Goal: Transaction & Acquisition: Purchase product/service

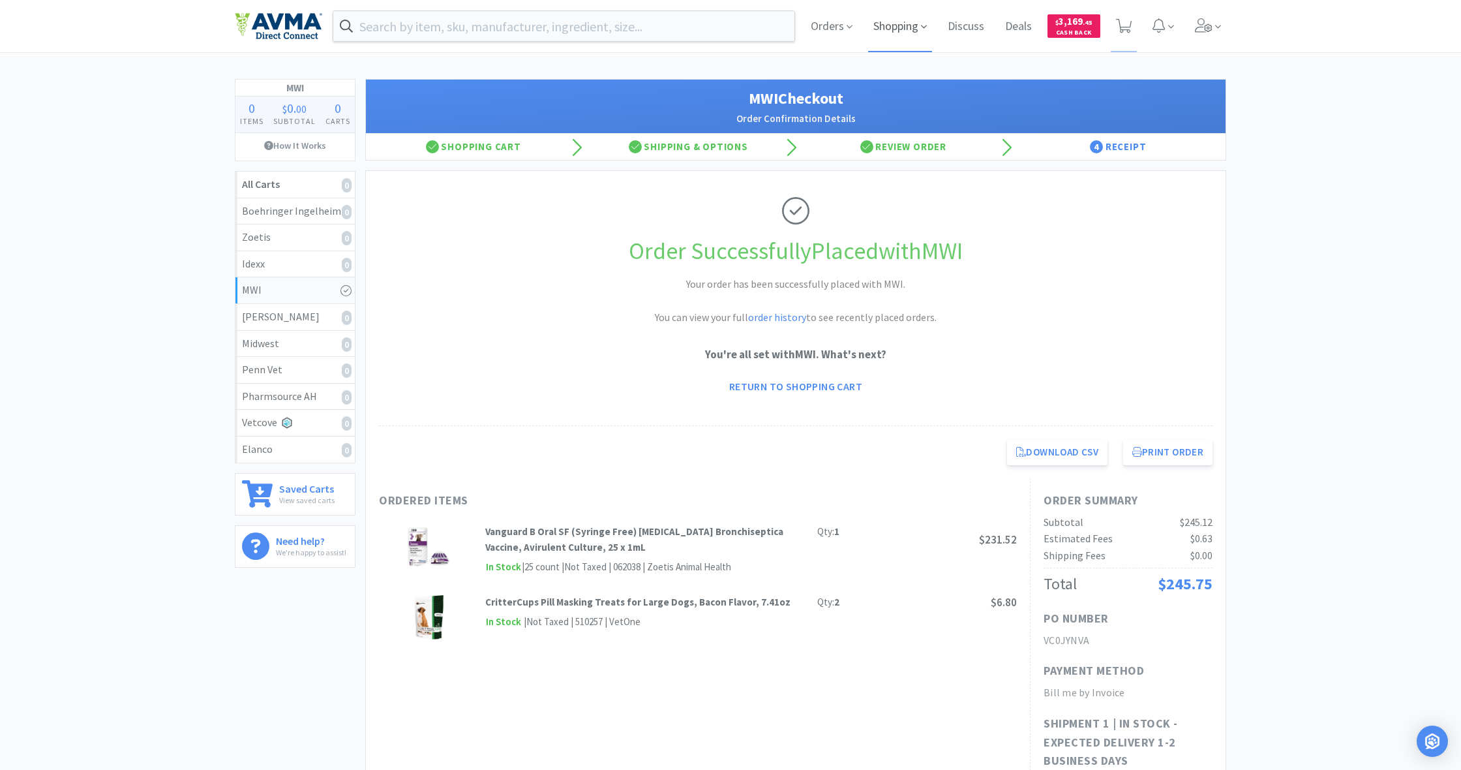
click at [902, 27] on span "Shopping" at bounding box center [900, 26] width 64 height 52
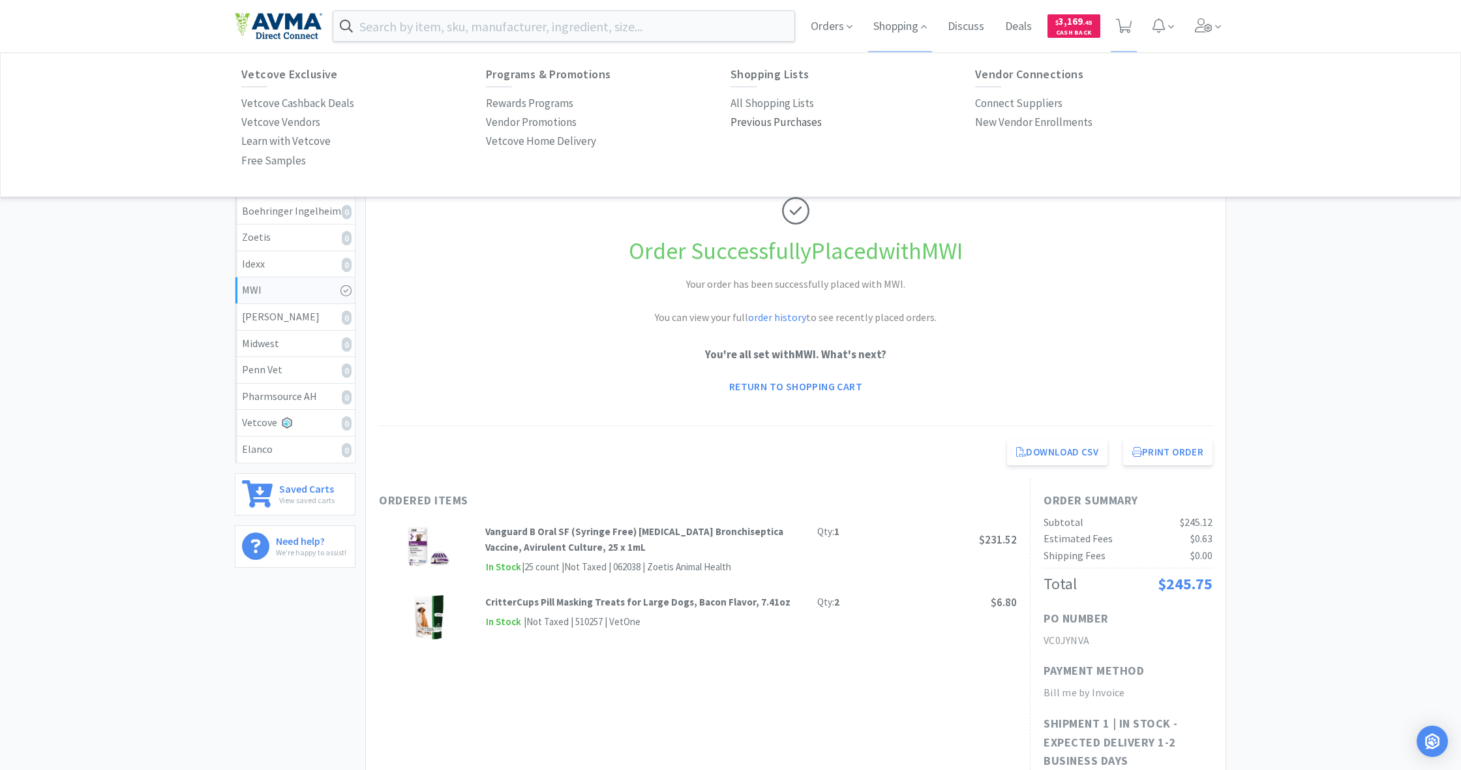
drag, startPoint x: 780, startPoint y: 102, endPoint x: 731, endPoint y: 120, distance: 52.8
click at [780, 102] on p "All Shopping Lists" at bounding box center [772, 104] width 83 height 18
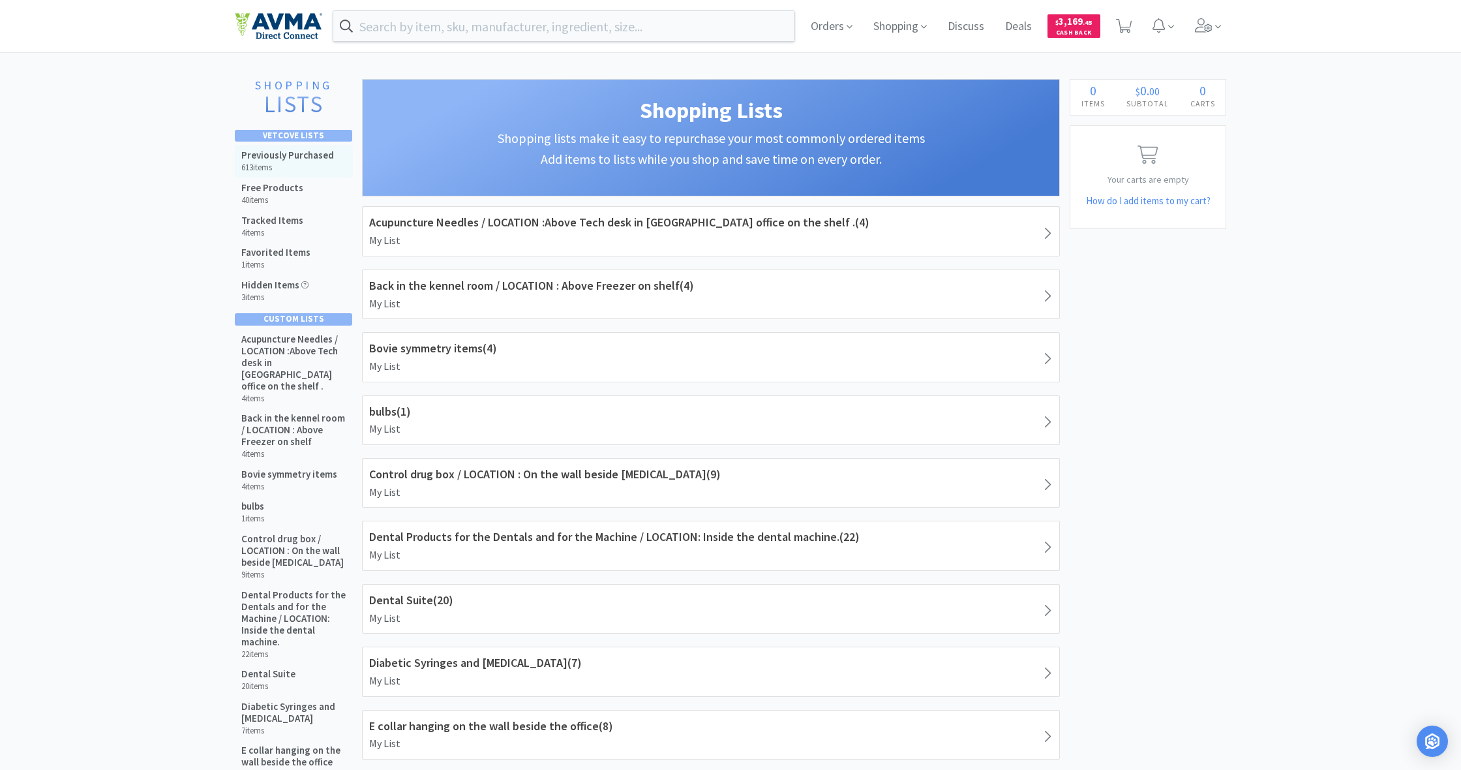
drag, startPoint x: 287, startPoint y: 155, endPoint x: 302, endPoint y: 161, distance: 16.1
click at [287, 155] on h5 "Previously Purchased" at bounding box center [287, 155] width 93 height 12
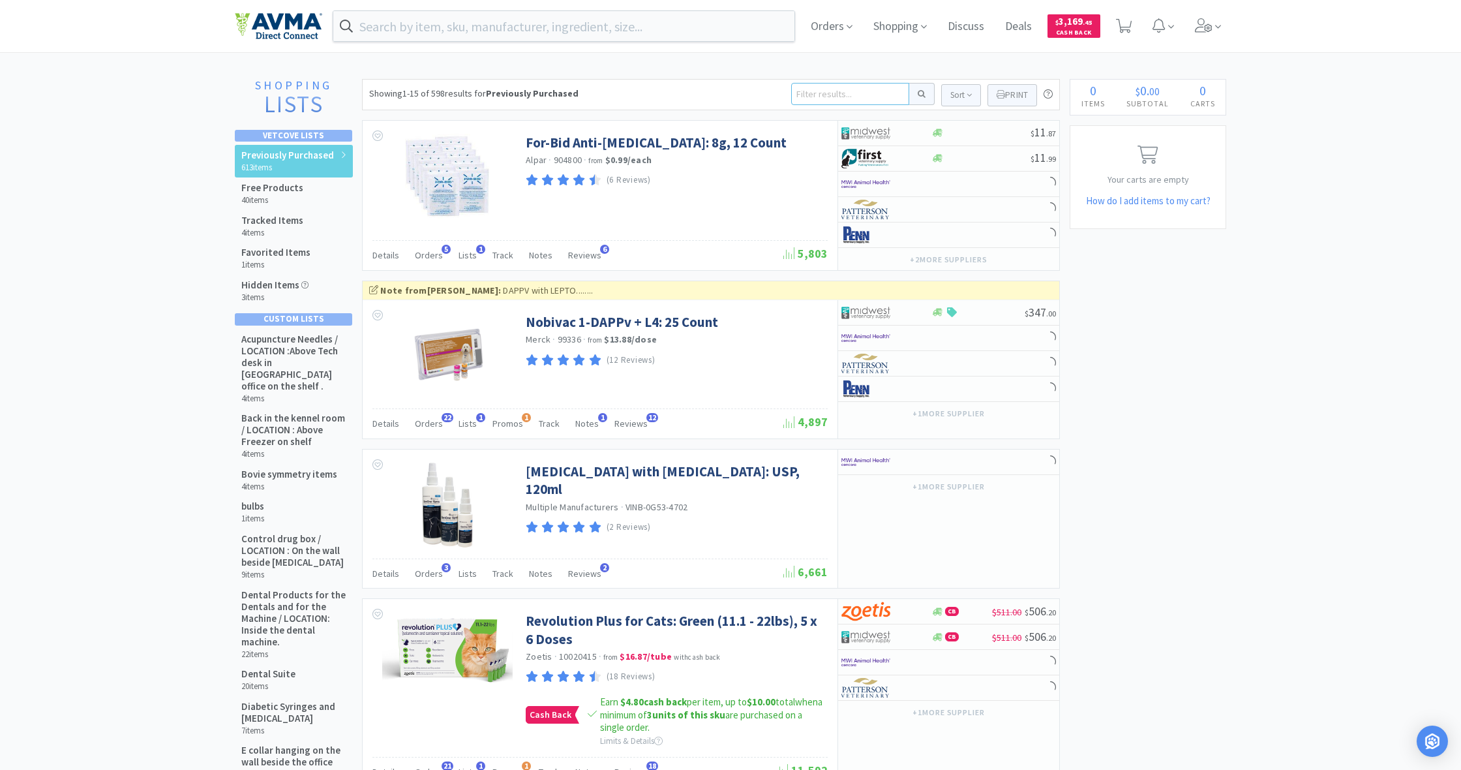
click at [813, 93] on input at bounding box center [850, 94] width 118 height 22
type input "u40"
click at [920, 94] on button at bounding box center [921, 94] width 25 height 22
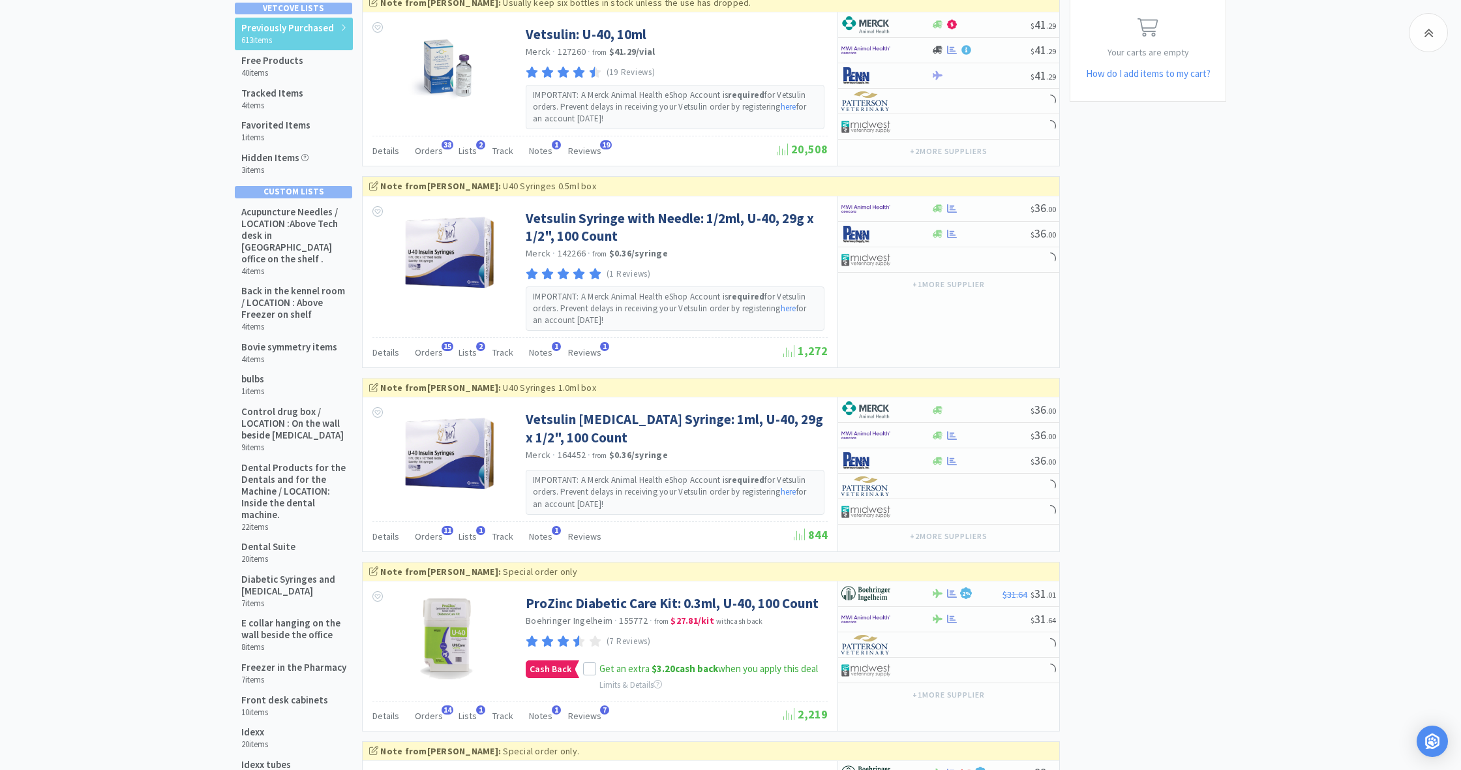
scroll to position [127, 0]
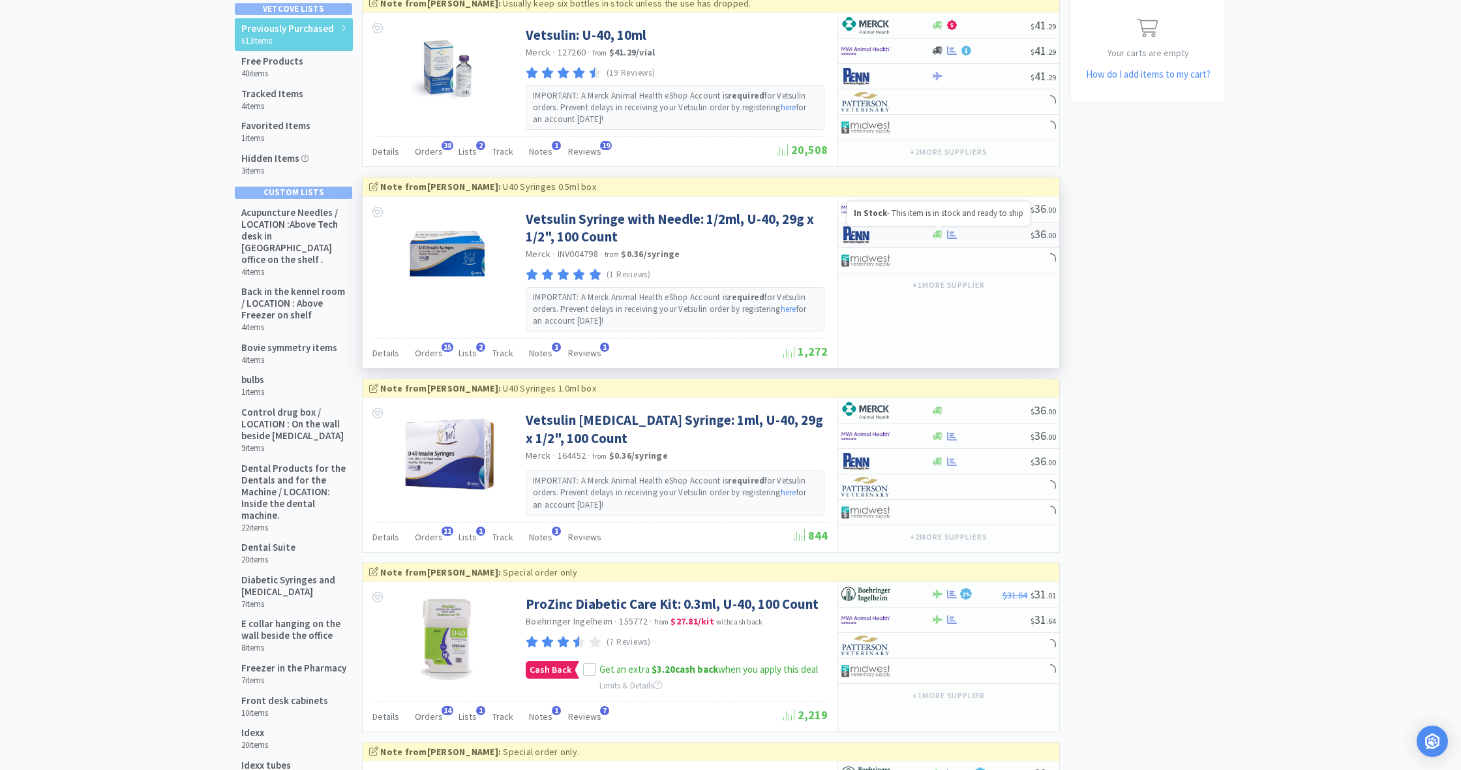
click at [935, 234] on icon at bounding box center [938, 235] width 10 height 8
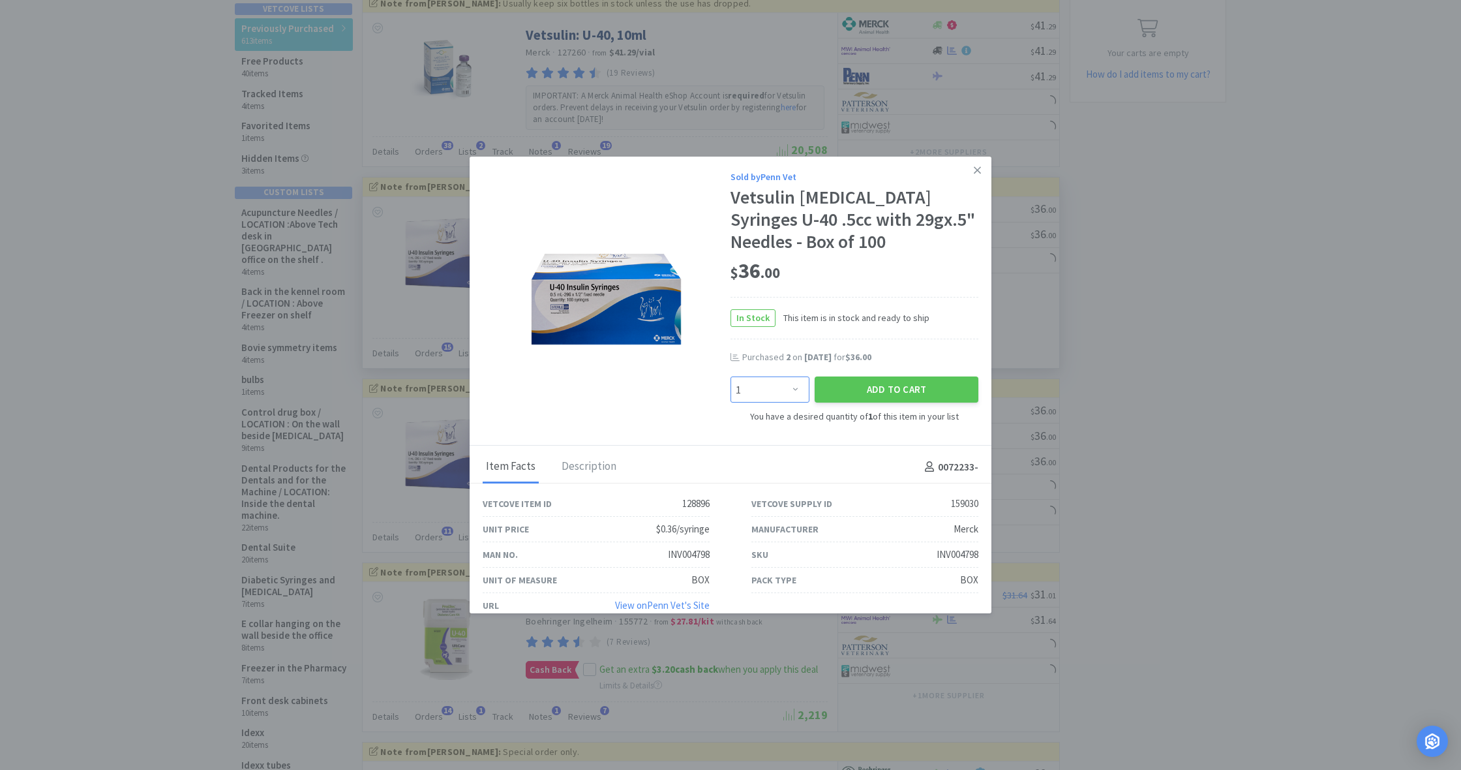
select select "3"
click at [881, 386] on button "Add to Cart" at bounding box center [897, 389] width 164 height 26
select select "3"
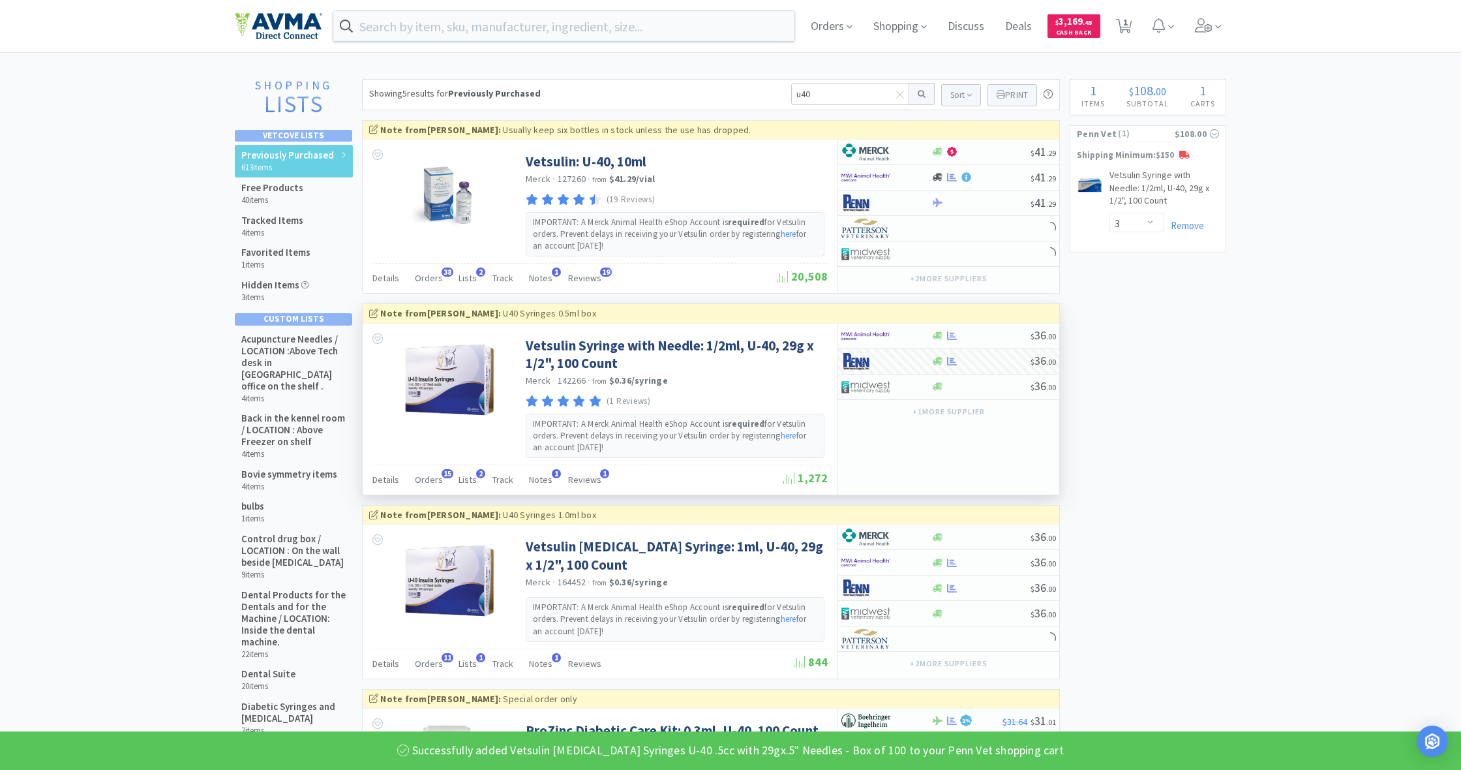
scroll to position [0, 0]
